Goal: Information Seeking & Learning: Learn about a topic

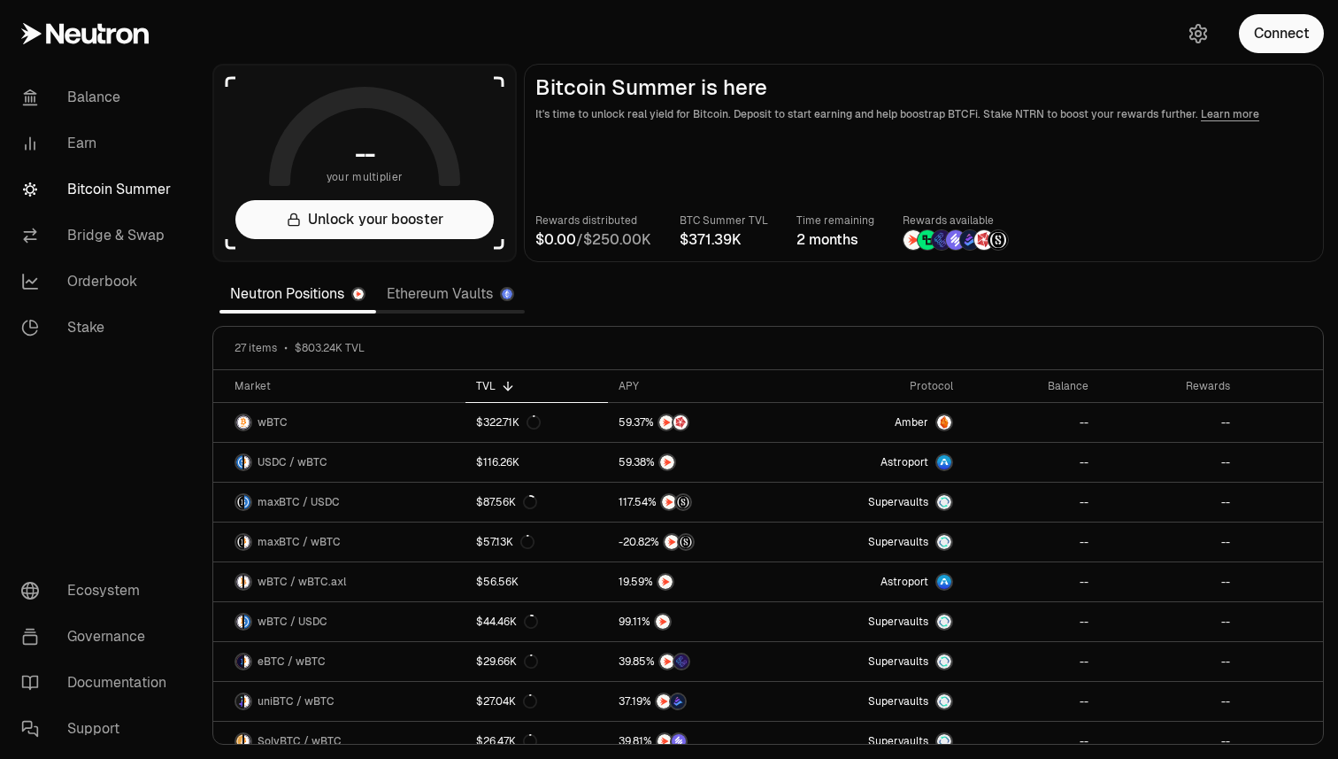
click at [435, 302] on link "Ethereum Vaults" at bounding box center [450, 293] width 149 height 35
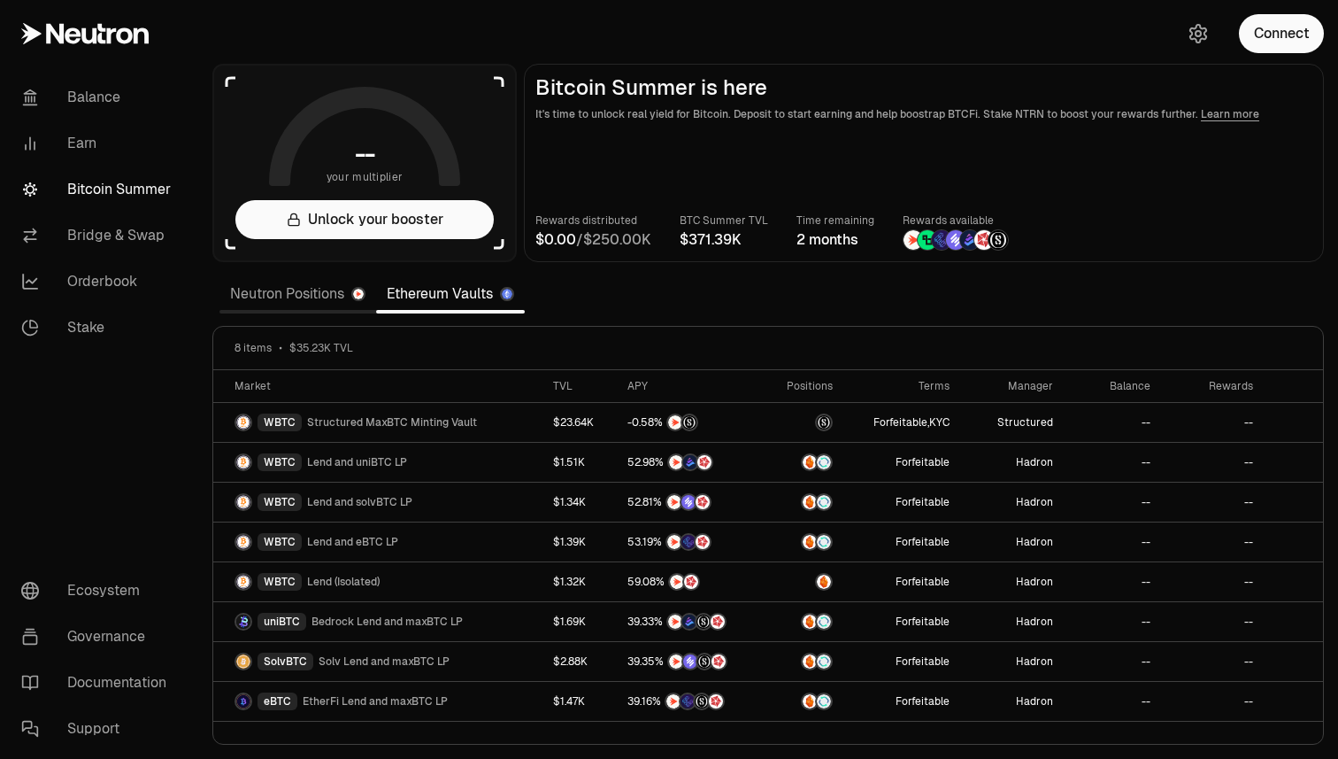
click at [241, 304] on link "Neutron Positions" at bounding box center [298, 293] width 157 height 35
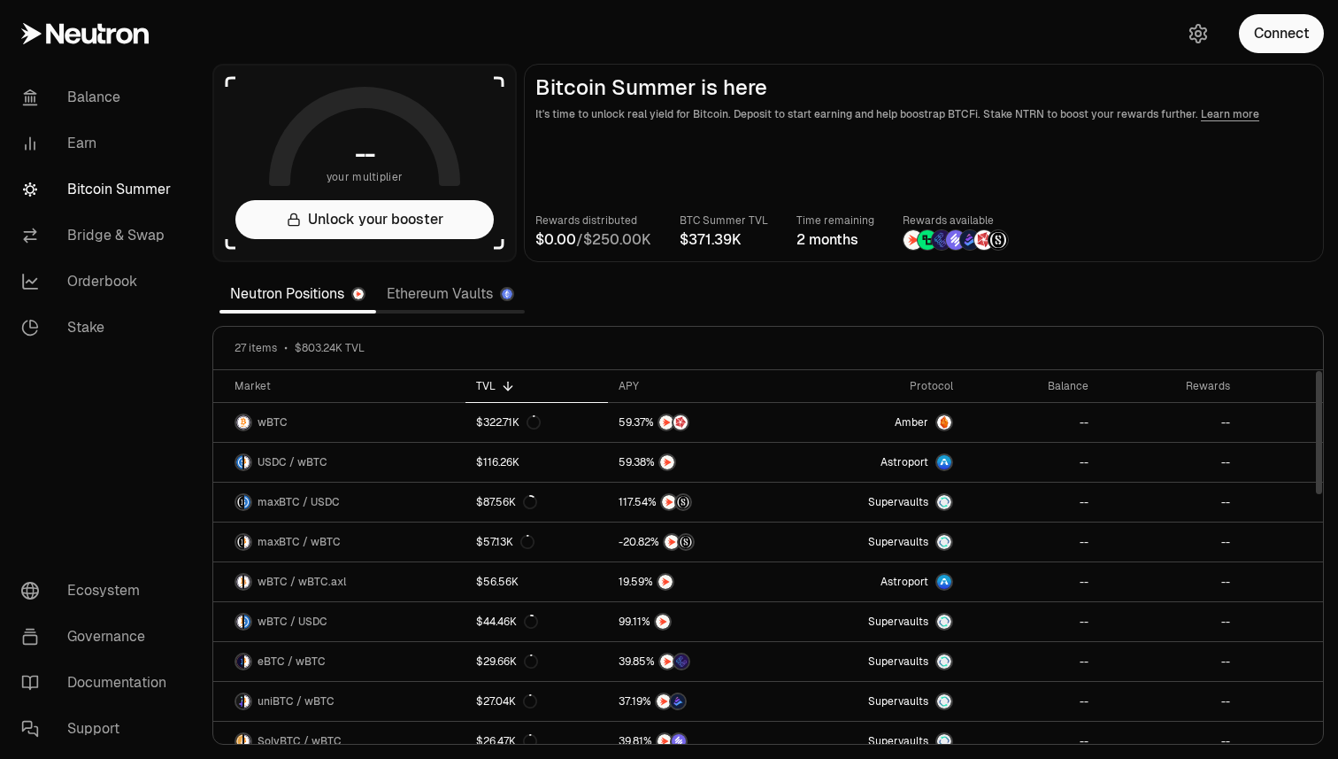
click at [453, 296] on link "Ethereum Vaults" at bounding box center [450, 293] width 149 height 35
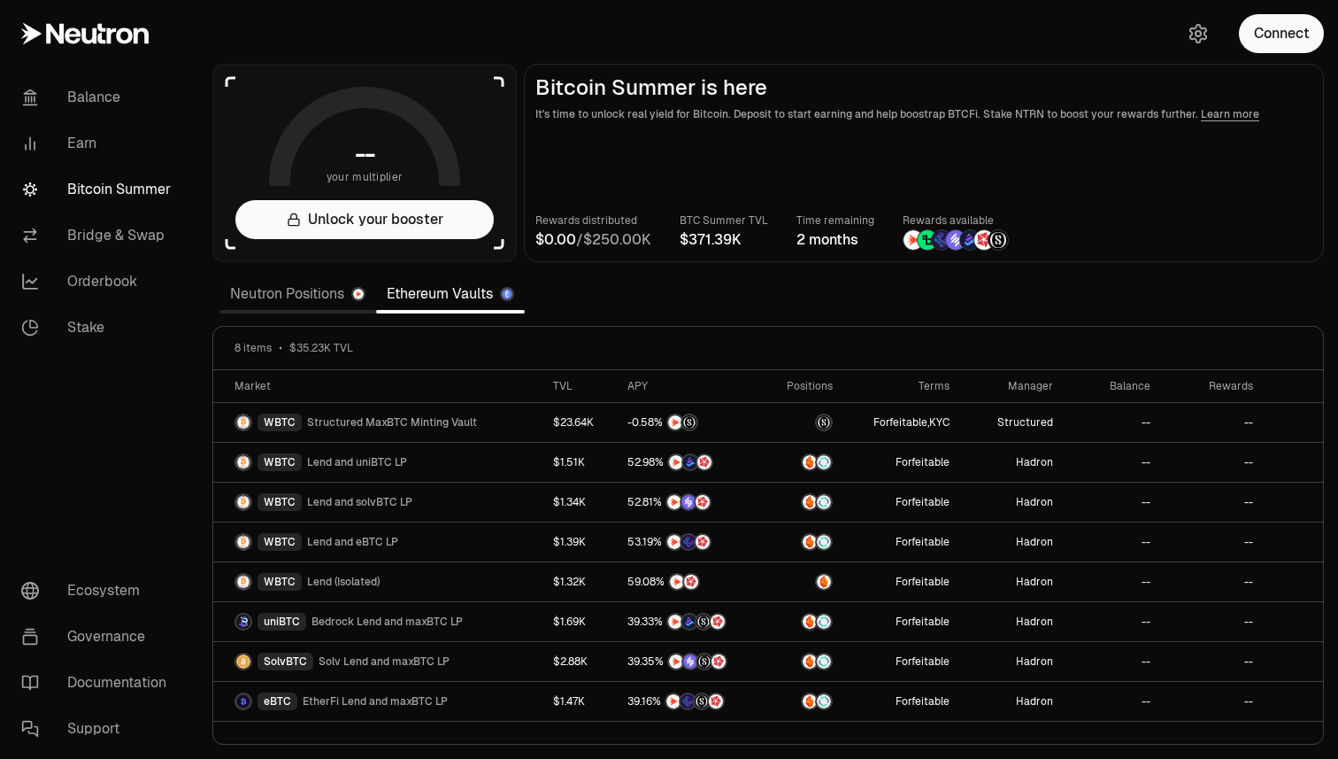
click at [661, 324] on section "-- your multiplier Unlock your booster Bitcoin Summer is here It's time to unlo…" at bounding box center [768, 379] width 1140 height 759
